Goal: Check status: Check status

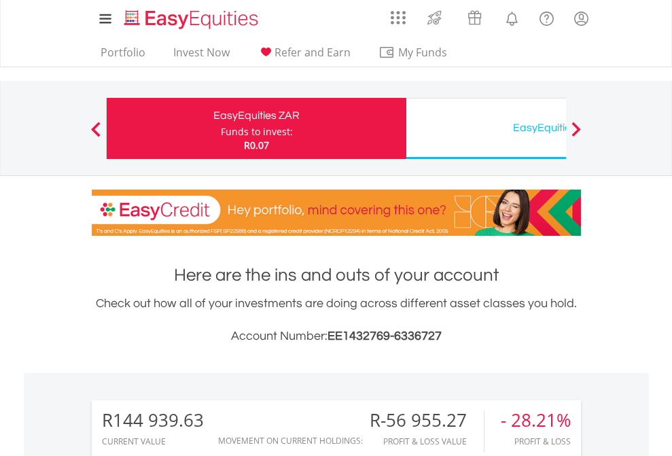
scroll to position [130, 213]
click at [221, 128] on div "Funds to invest:" at bounding box center [257, 132] width 72 height 14
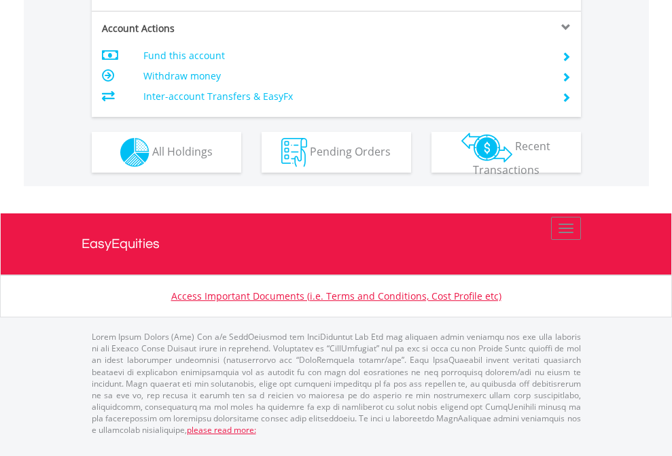
scroll to position [1302, 0]
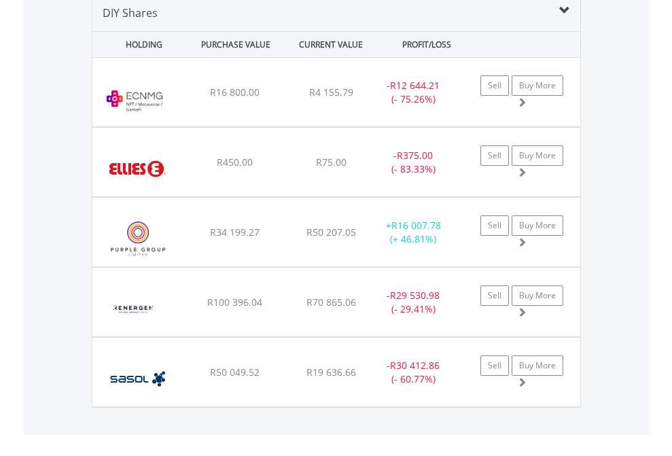
scroll to position [1312, 0]
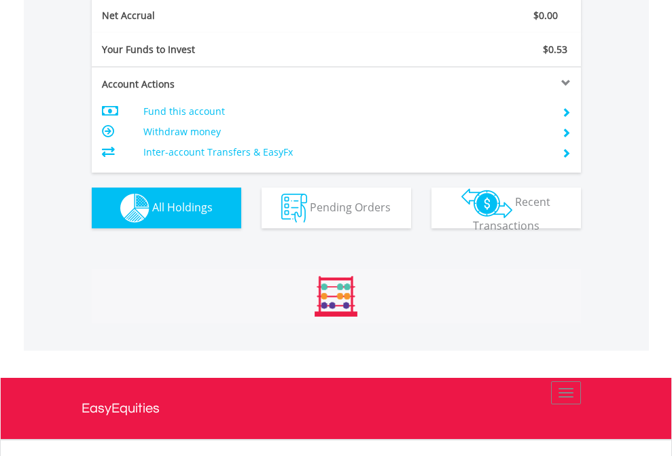
scroll to position [1537, 0]
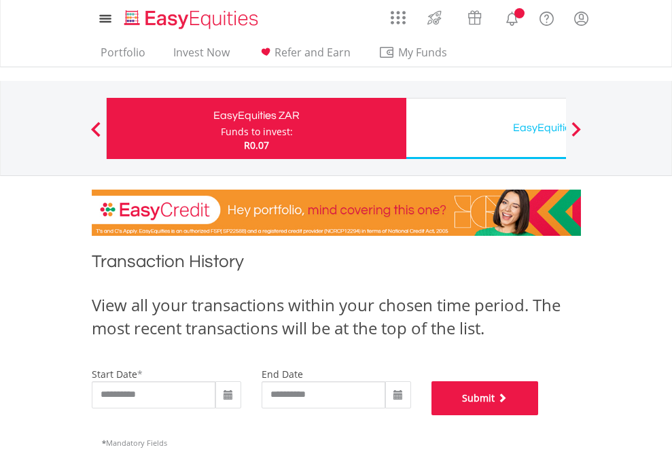
click at [538, 415] on button "Submit" at bounding box center [484, 398] width 107 height 34
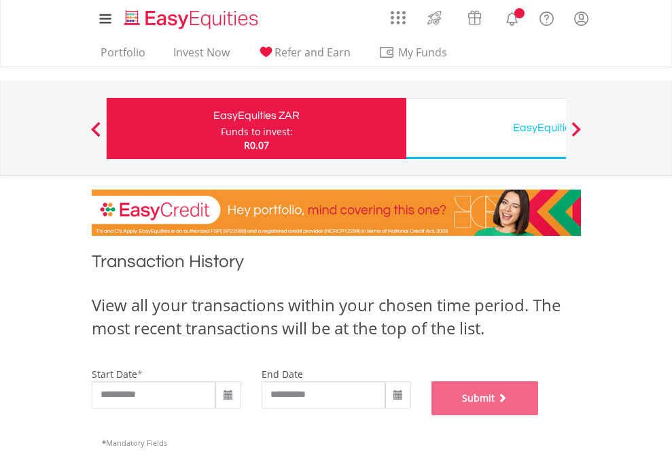
scroll to position [551, 0]
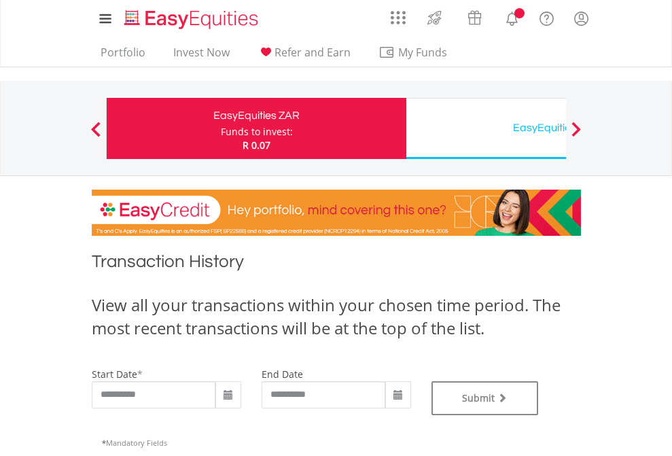
click at [485, 128] on div "EasyEquities USD" at bounding box center [555, 127] width 283 height 19
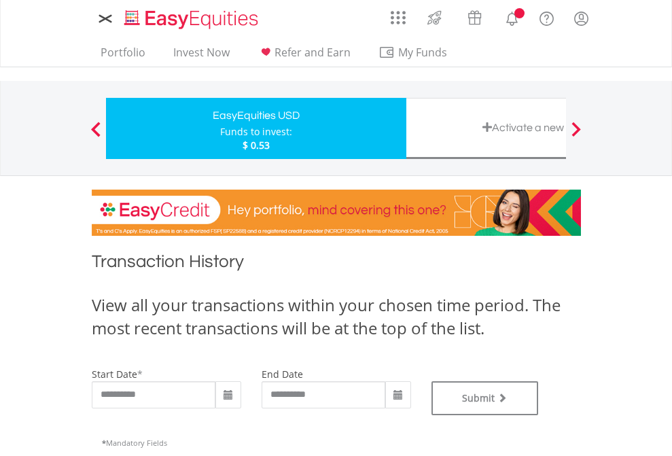
type input "**********"
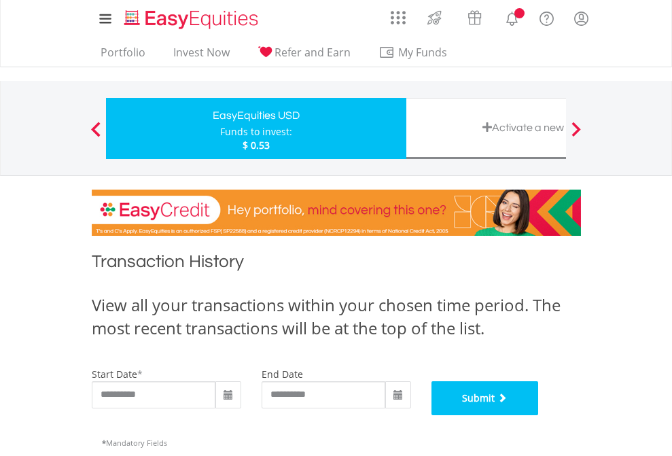
click at [538, 415] on button "Submit" at bounding box center [484, 398] width 107 height 34
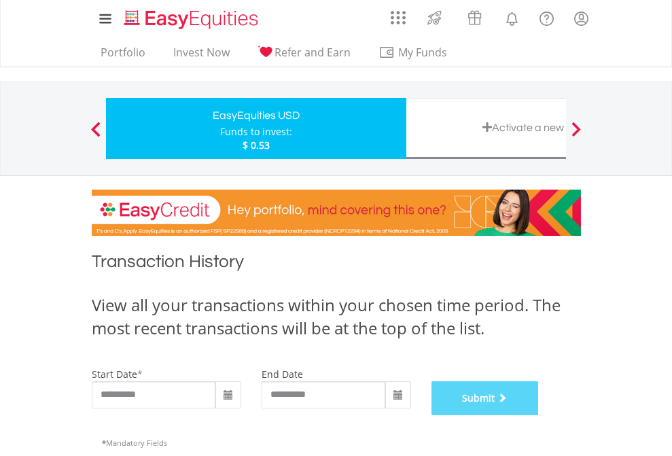
scroll to position [551, 0]
